Goal: Transaction & Acquisition: Subscribe to service/newsletter

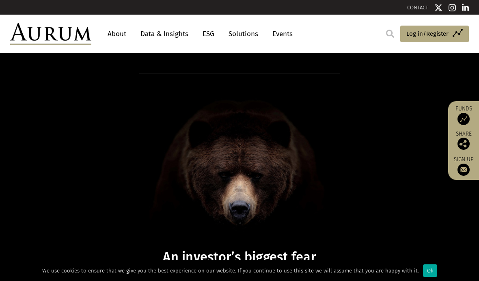
click at [250, 32] on link "Solutions" at bounding box center [243, 33] width 38 height 15
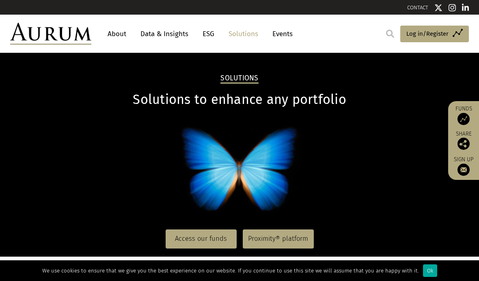
click at [121, 34] on link "About" at bounding box center [117, 33] width 27 height 15
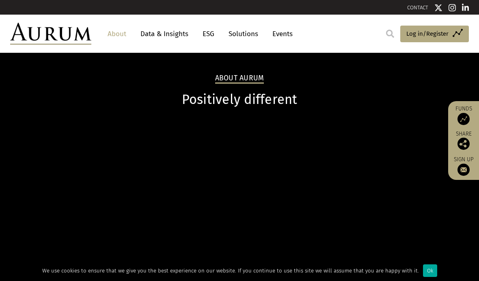
click at [124, 39] on link "About" at bounding box center [117, 33] width 27 height 15
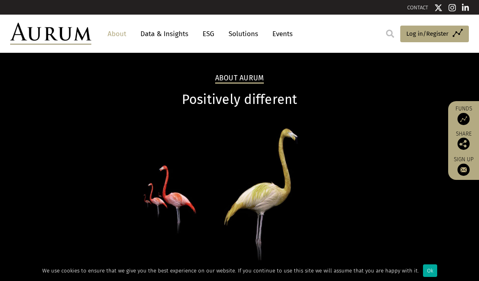
click at [255, 82] on h2 "About Aurum" at bounding box center [239, 79] width 49 height 10
click at [464, 119] on img at bounding box center [464, 119] width 12 height 12
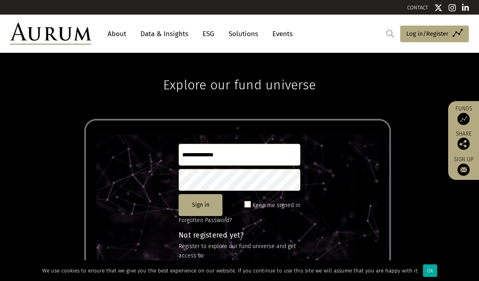
click at [266, 153] on input "text" at bounding box center [240, 155] width 122 height 22
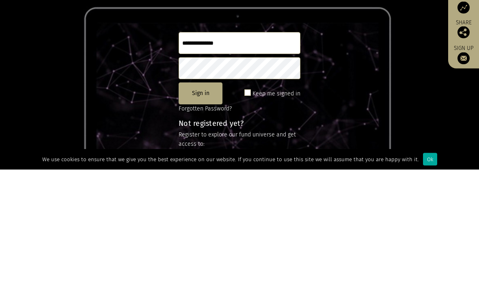
type input "**********"
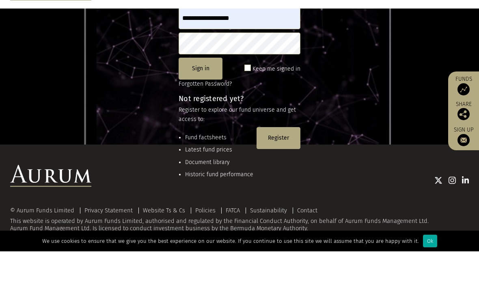
click at [250, 94] on span at bounding box center [247, 97] width 6 height 6
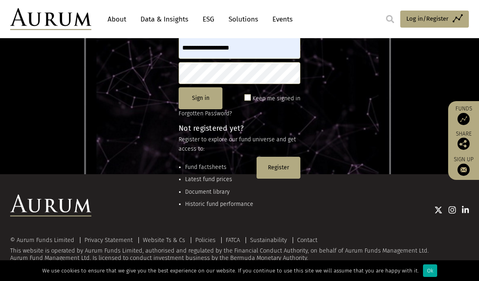
click at [207, 102] on button "Sign in" at bounding box center [201, 98] width 44 height 22
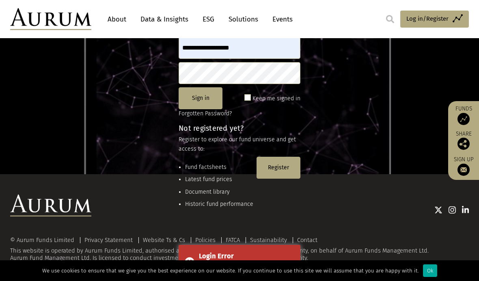
click at [281, 171] on button "Register" at bounding box center [279, 168] width 44 height 22
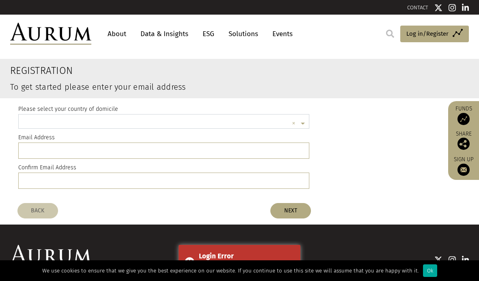
scroll to position [0, 0]
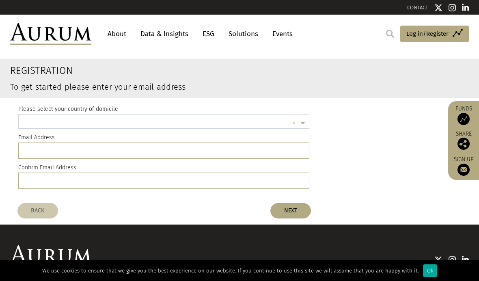
click at [151, 123] on input "text" at bounding box center [156, 124] width 266 height 16
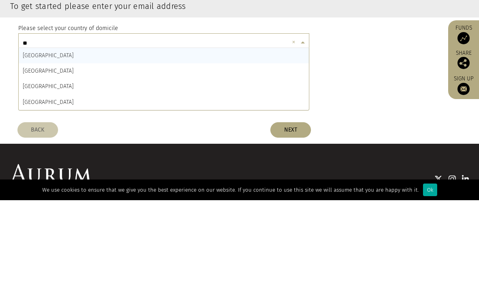
type input "***"
click at [116, 129] on div "SWITZERLAND" at bounding box center [164, 136] width 290 height 15
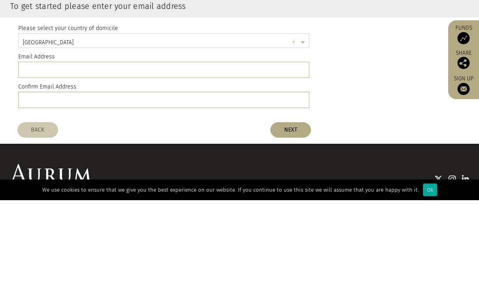
scroll to position [50, 0]
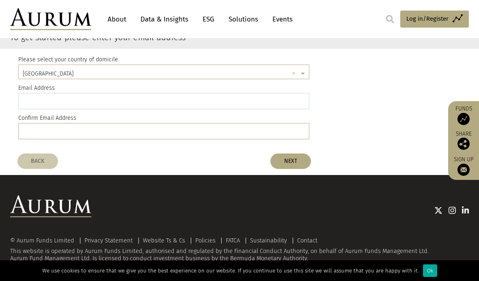
click at [157, 95] on input "email" at bounding box center [163, 101] width 291 height 16
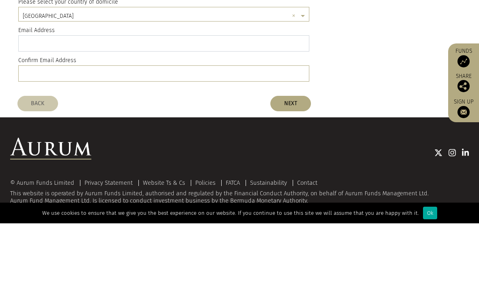
type input "**********"
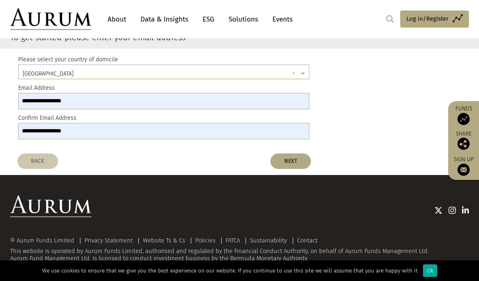
click at [298, 167] on button "NEXT" at bounding box center [290, 160] width 41 height 15
